Goal: Transaction & Acquisition: Purchase product/service

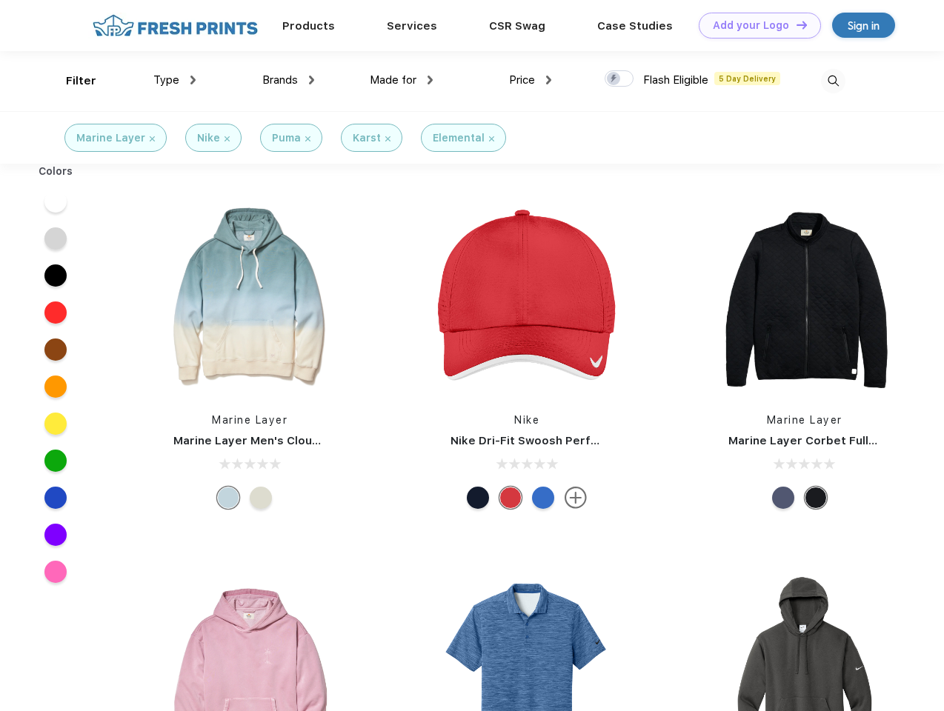
scroll to position [1, 0]
click at [754, 25] on link "Add your Logo Design Tool" at bounding box center [760, 26] width 122 height 26
click at [0, 0] on div "Design Tool" at bounding box center [0, 0] width 0 height 0
click at [795, 24] on link "Add your Logo Design Tool" at bounding box center [760, 26] width 122 height 26
click at [71, 81] on div "Filter" at bounding box center [81, 81] width 30 height 17
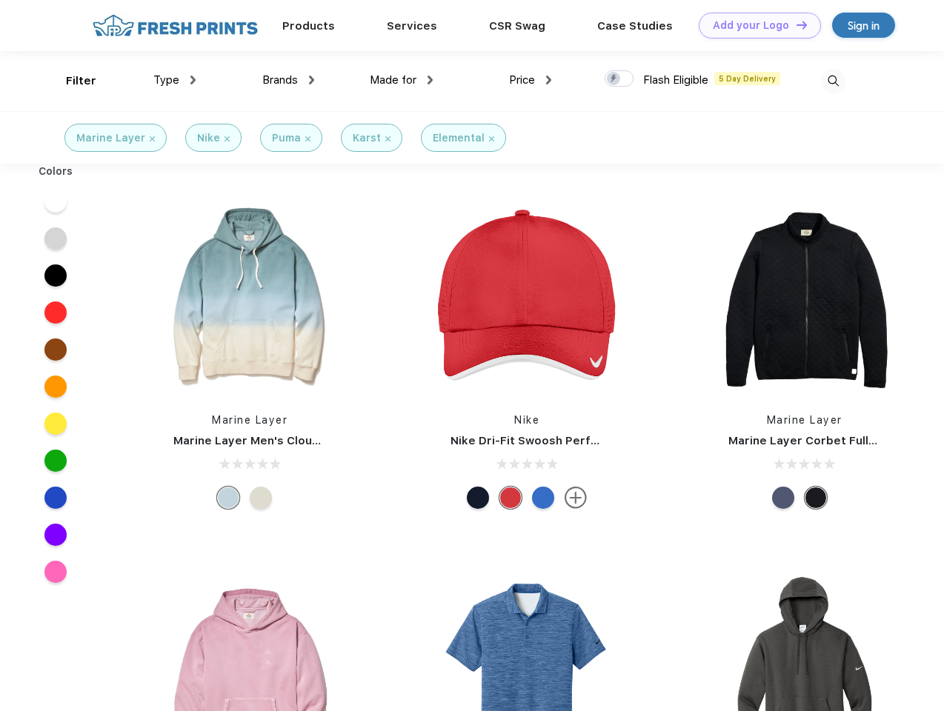
click at [175, 80] on span "Type" at bounding box center [166, 79] width 26 height 13
click at [288, 80] on span "Brands" at bounding box center [280, 79] width 36 height 13
click at [402, 80] on span "Made for" at bounding box center [393, 79] width 47 height 13
click at [531, 80] on span "Price" at bounding box center [522, 79] width 26 height 13
click at [620, 79] on div at bounding box center [619, 78] width 29 height 16
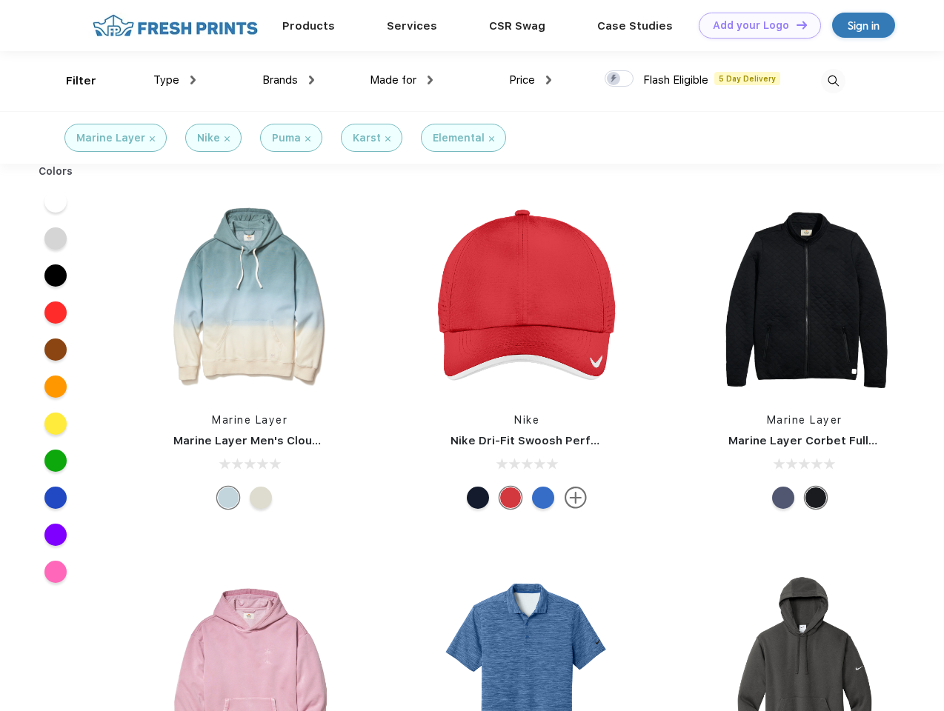
click at [614, 79] on input "checkbox" at bounding box center [610, 75] width 10 height 10
click at [833, 81] on img at bounding box center [833, 81] width 24 height 24
